Goal: Find specific fact: Find specific fact

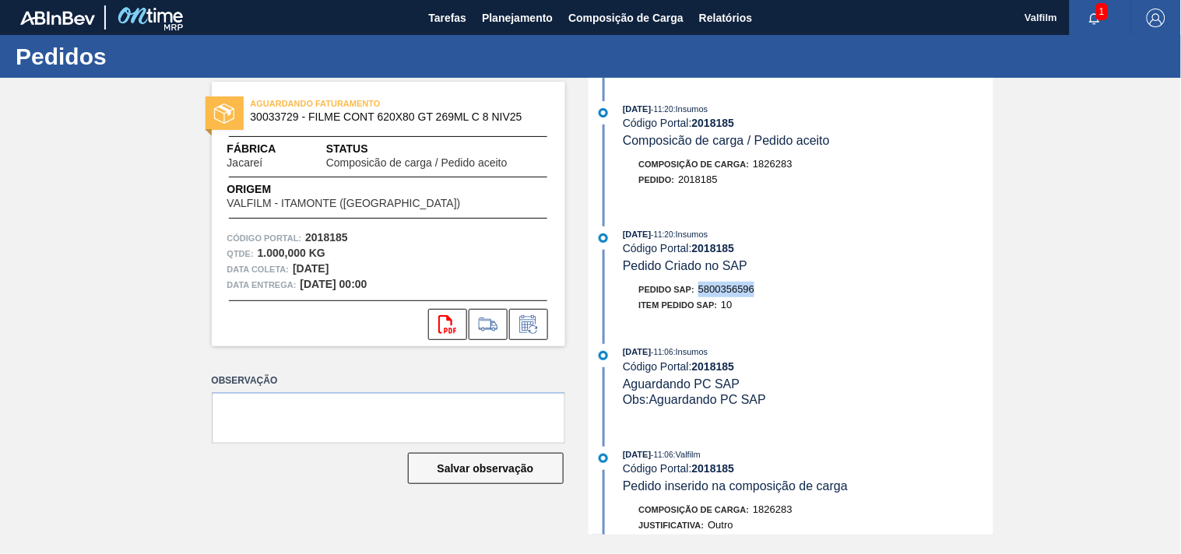
drag, startPoint x: 703, startPoint y: 291, endPoint x: 773, endPoint y: 297, distance: 70.3
click at [773, 297] on div "Pedido SAP: 5800356596" at bounding box center [809, 290] width 370 height 16
copy span "5800356596"
click at [714, 284] on div "Pedido SAP: 5800356596" at bounding box center [697, 290] width 116 height 16
drag, startPoint x: 759, startPoint y: 285, endPoint x: 699, endPoint y: 293, distance: 60.5
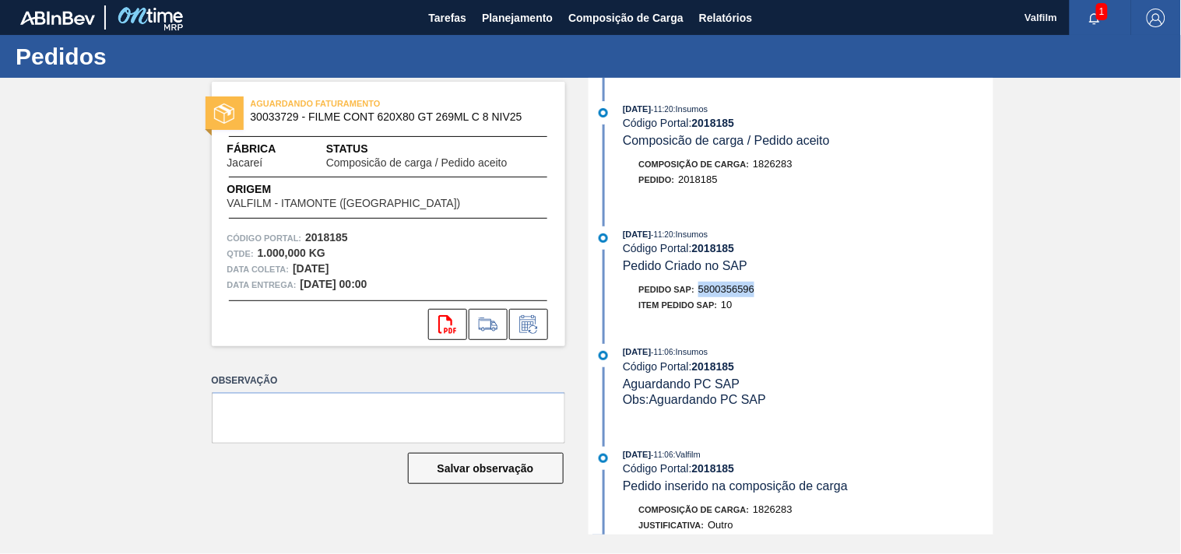
click at [699, 293] on div "Pedido SAP: 5800356596" at bounding box center [809, 290] width 370 height 16
copy span "5800356596"
